Goal: Check status

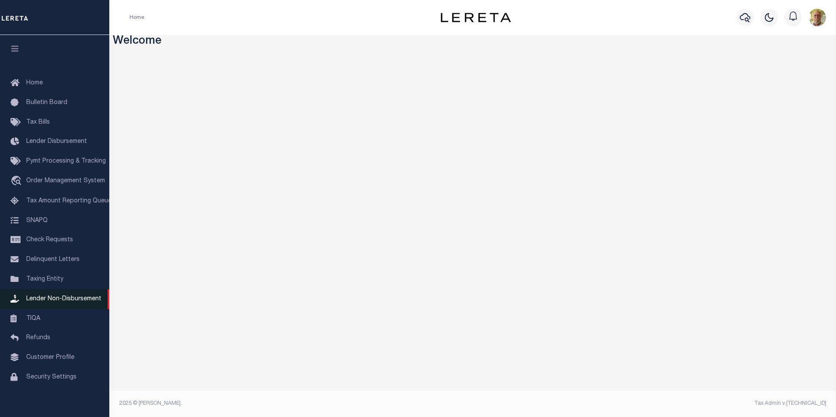
click at [68, 302] on span "Lender Non-Disbursement" at bounding box center [63, 299] width 75 height 6
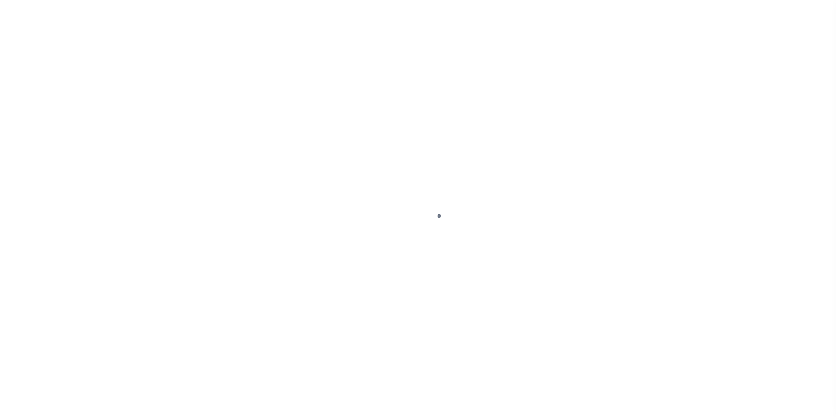
select select
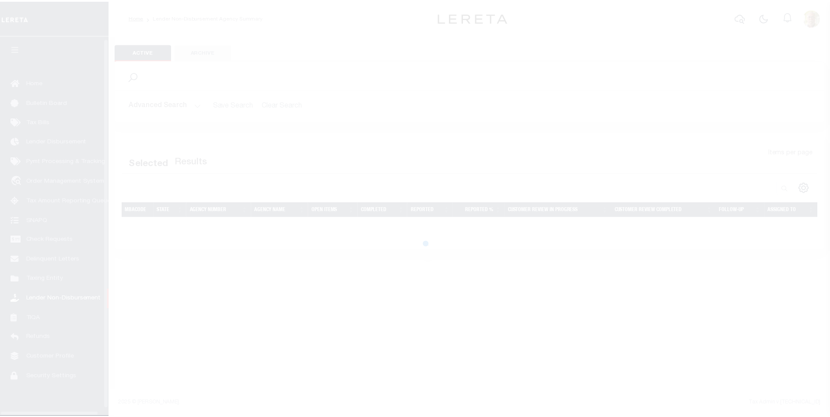
scroll to position [9, 0]
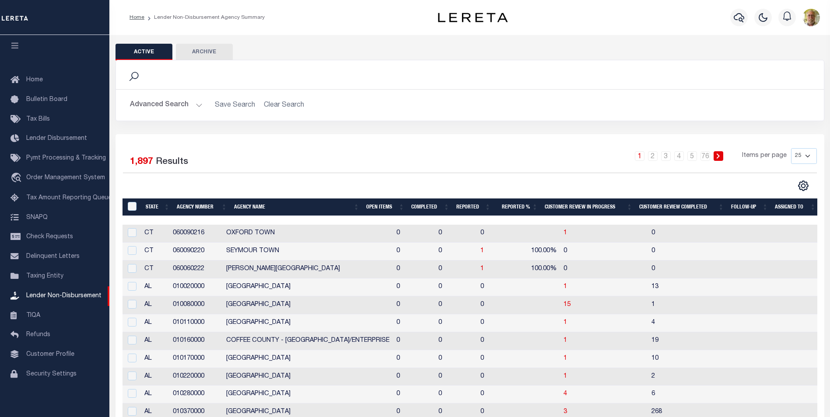
click at [198, 105] on button "Advanced Search" at bounding box center [166, 105] width 73 height 17
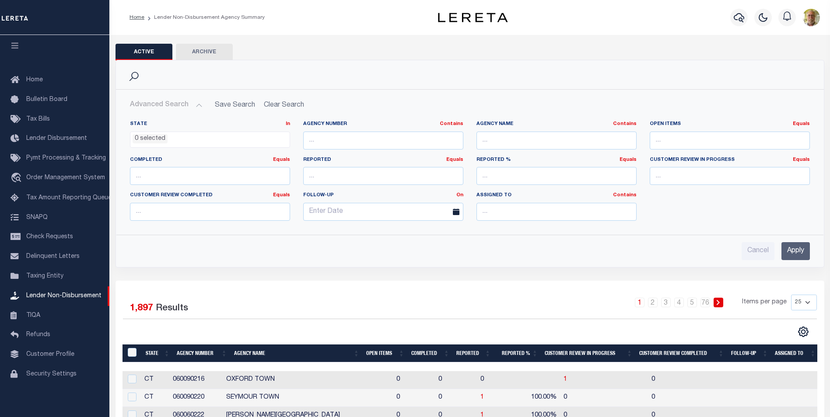
click at [796, 250] on input "Apply" at bounding box center [795, 251] width 28 height 18
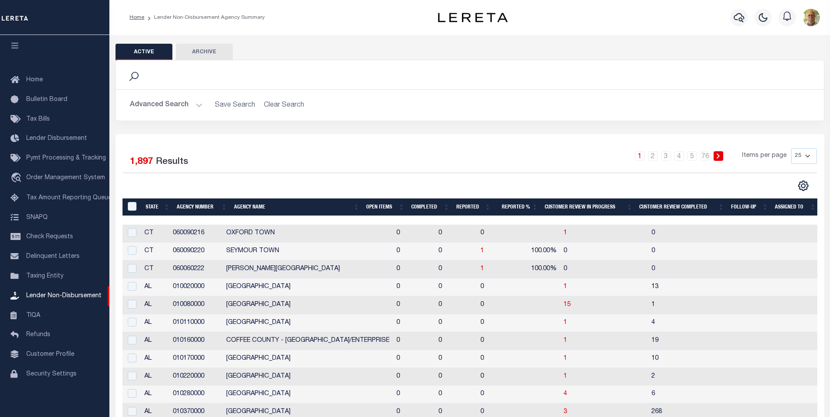
click at [383, 204] on th "Open Items" at bounding box center [385, 208] width 45 height 18
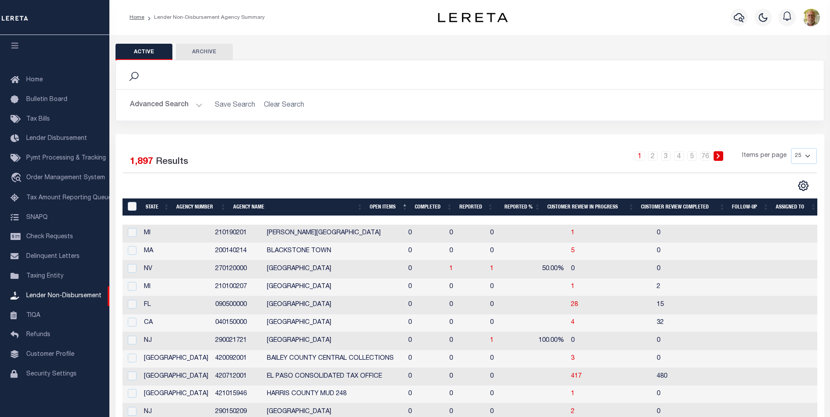
click at [383, 204] on th "Open Items" at bounding box center [388, 208] width 45 height 18
